Goal: Information Seeking & Learning: Find specific fact

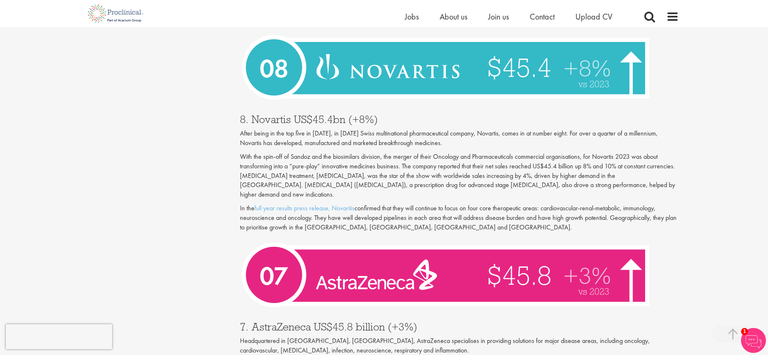
scroll to position [1469, 0]
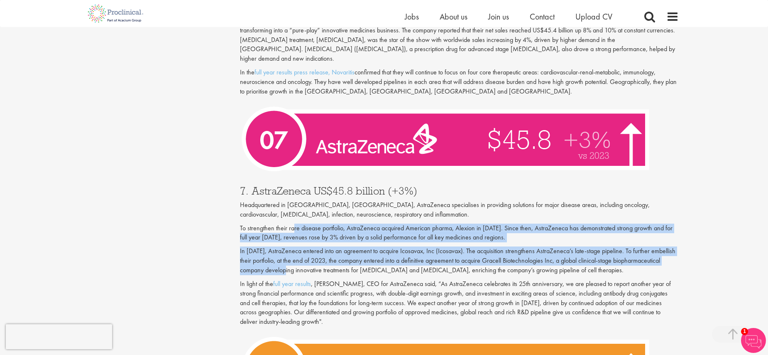
drag, startPoint x: 293, startPoint y: 212, endPoint x: 315, endPoint y: 249, distance: 43.0
click at [315, 249] on div "7. AstraZeneca US$45.8 billion (+3%) Headquartered in [GEOGRAPHIC_DATA], [GEOGR…" at bounding box center [460, 254] width 452 height 154
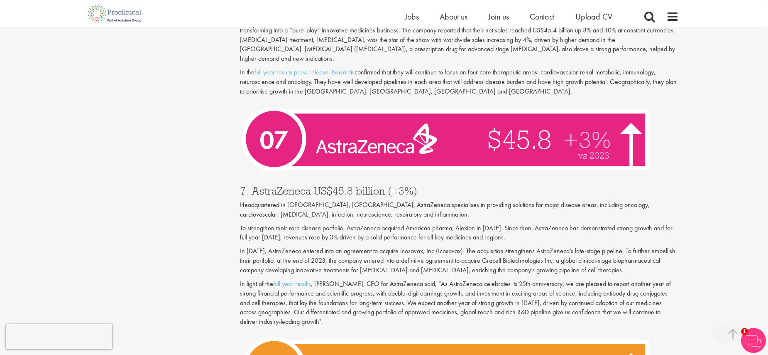
click at [489, 247] on p "In [DATE], AstraZeneca entered into an agreement to acquire Icosavax, Inc (Icos…" at bounding box center [459, 260] width 439 height 29
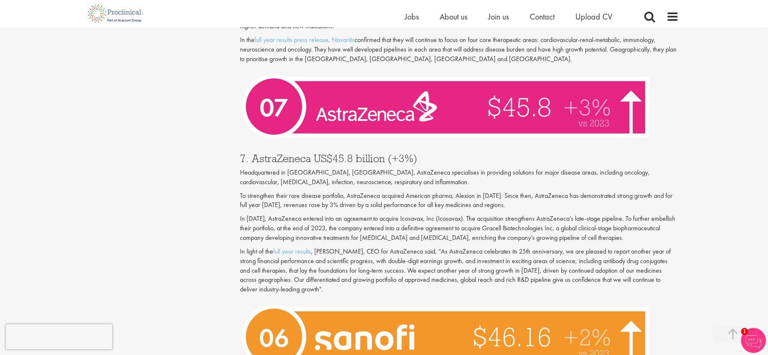
scroll to position [1513, 0]
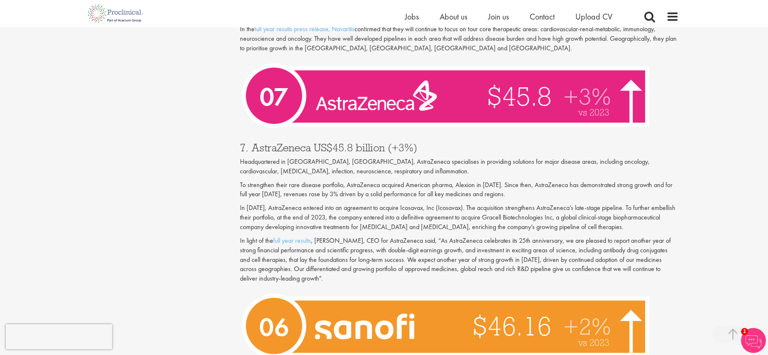
click at [423, 236] on p "In light of the full year results , [PERSON_NAME], CEO for AstraZeneca said, “A…" at bounding box center [459, 259] width 439 height 47
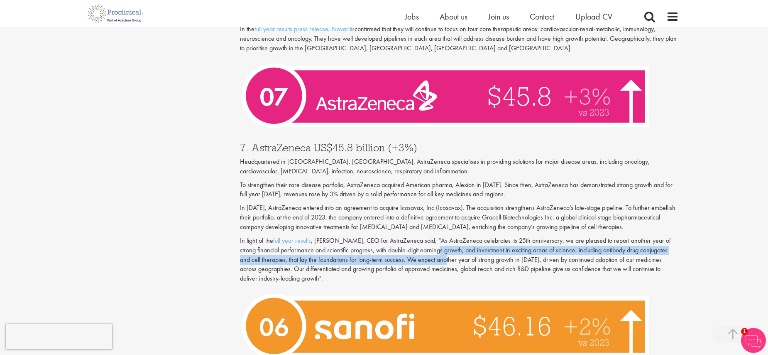
drag, startPoint x: 423, startPoint y: 231, endPoint x: 424, endPoint y: 237, distance: 6.7
click at [424, 237] on p "In light of the full year results , [PERSON_NAME], CEO for AstraZeneca said, “A…" at bounding box center [459, 259] width 439 height 47
click at [423, 237] on p "In light of the full year results , [PERSON_NAME], CEO for AstraZeneca said, “A…" at bounding box center [459, 259] width 439 height 47
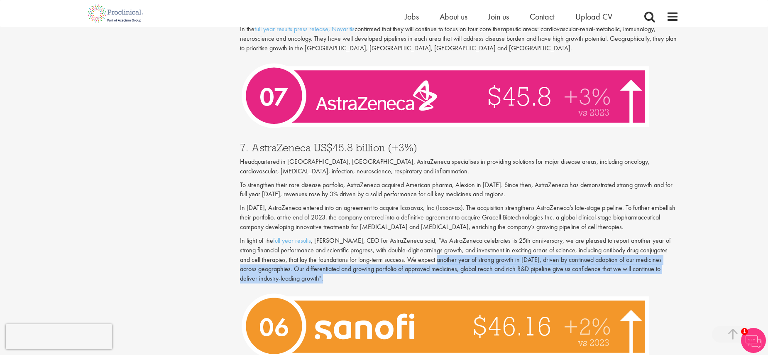
drag, startPoint x: 423, startPoint y: 237, endPoint x: 429, endPoint y: 257, distance: 20.9
click at [429, 257] on p "In light of the full year results , [PERSON_NAME], CEO for AstraZeneca said, “A…" at bounding box center [459, 259] width 439 height 47
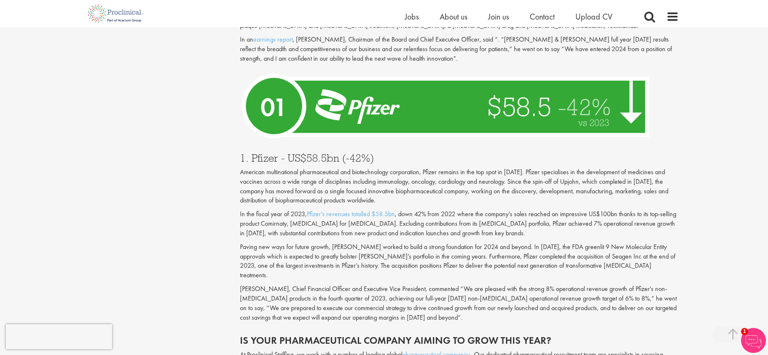
scroll to position [2895, 0]
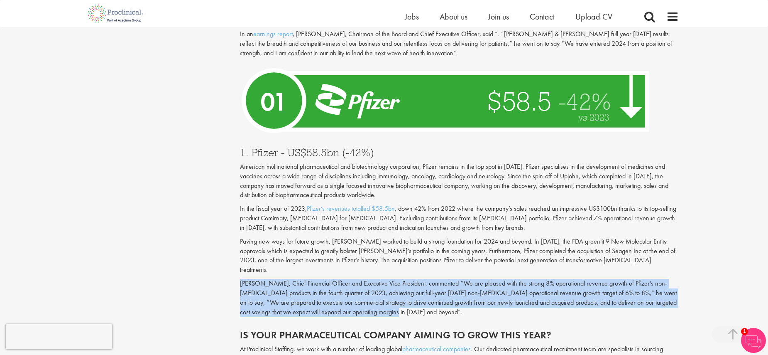
drag, startPoint x: 418, startPoint y: 262, endPoint x: 384, endPoint y: 228, distance: 47.9
click at [384, 228] on div "1. Pfizer - US$58.5bn (-42%) American multinational pharmaceutical and biotechn…" at bounding box center [460, 230] width 452 height 182
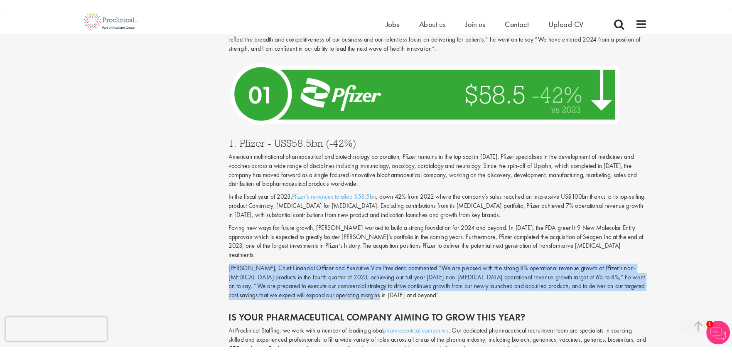
scroll to position [2966, 0]
